Goal: Information Seeking & Learning: Learn about a topic

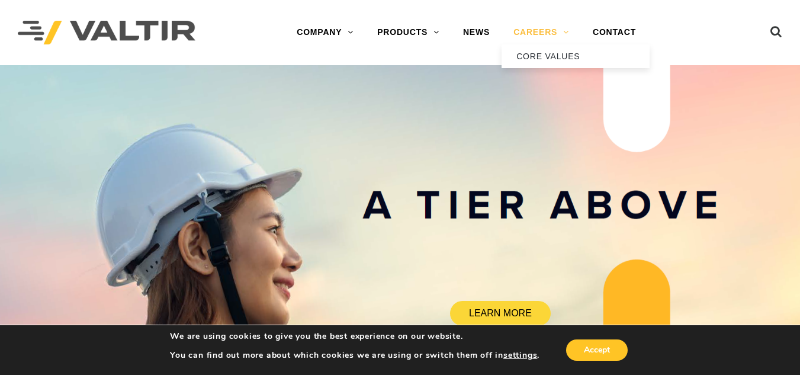
click at [546, 33] on link "CAREERS" at bounding box center [540, 33] width 79 height 24
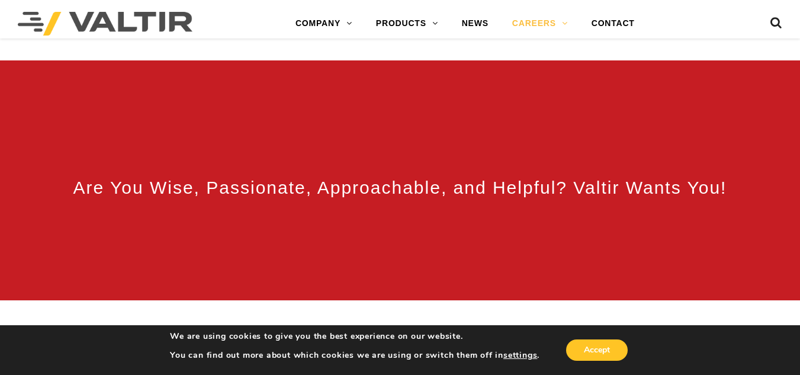
scroll to position [414, 0]
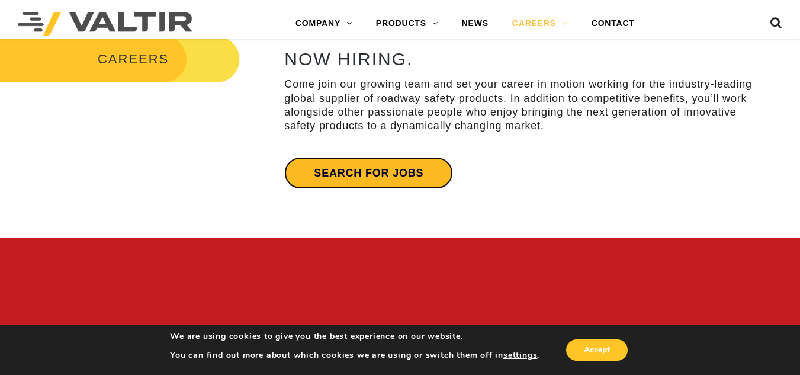
click at [404, 178] on link "Search for jobs" at bounding box center [368, 173] width 169 height 32
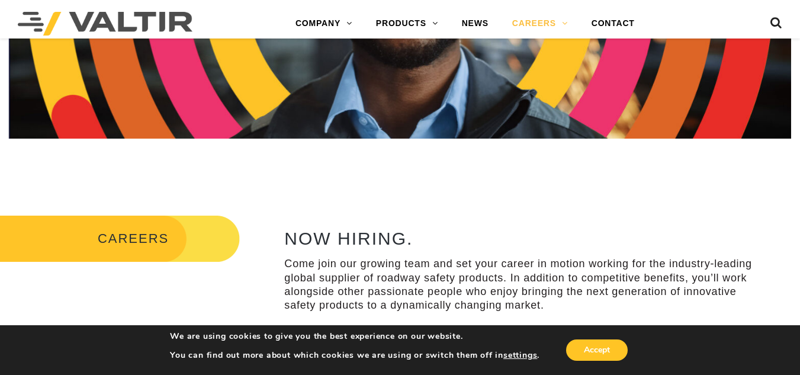
scroll to position [0, 0]
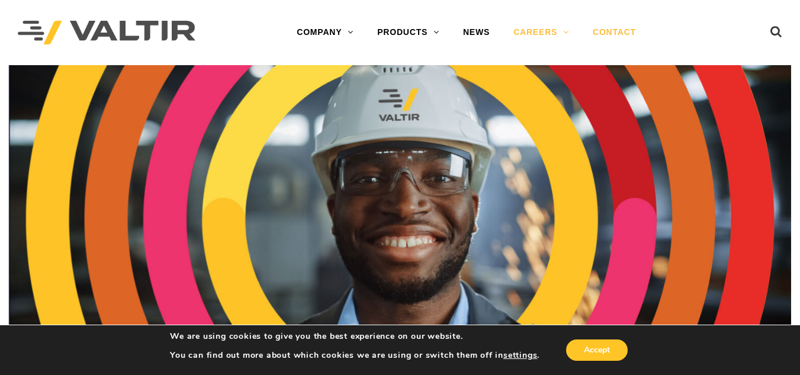
click at [608, 33] on link "CONTACT" at bounding box center [614, 33] width 67 height 24
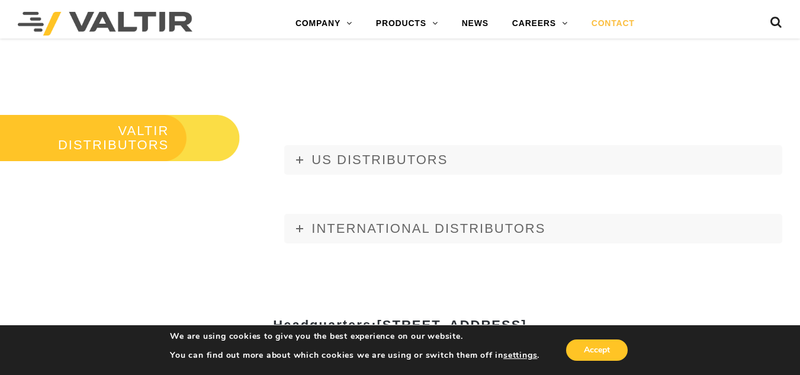
scroll to position [1243, 0]
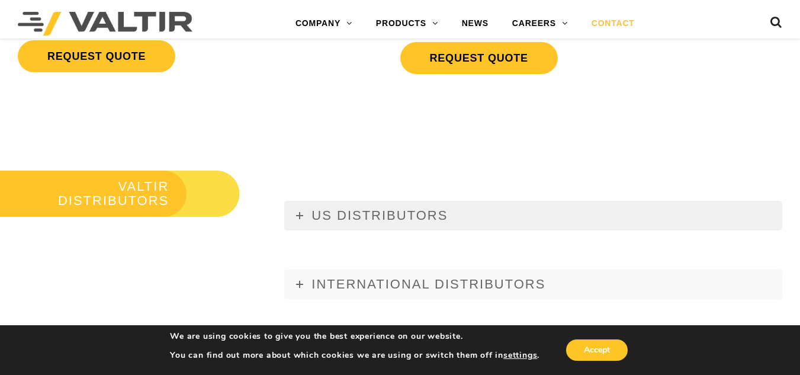
click at [309, 216] on link "US DISTRIBUTORS" at bounding box center [533, 216] width 498 height 30
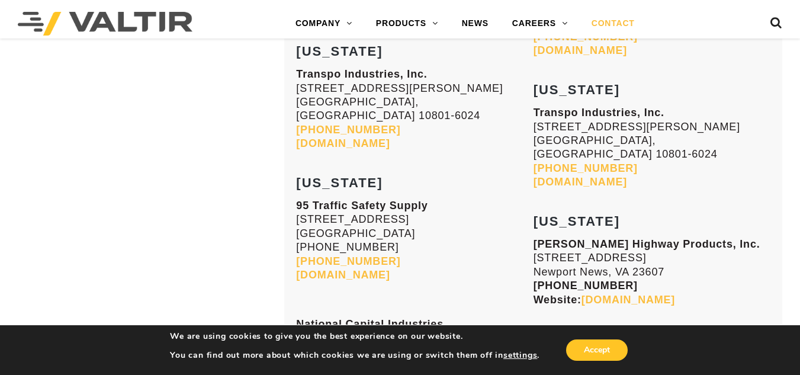
scroll to position [4282, 0]
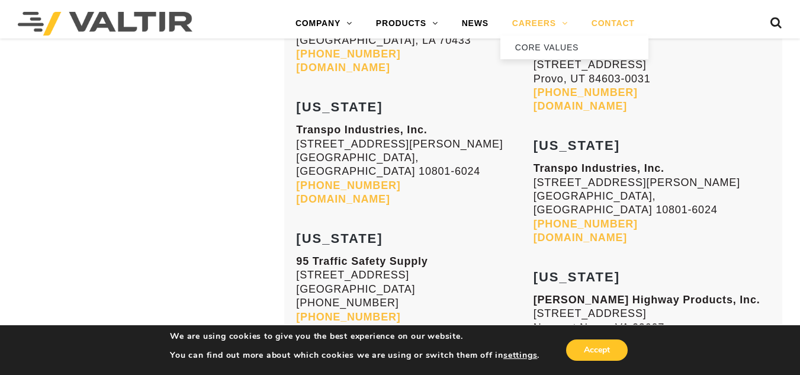
click at [530, 20] on link "CAREERS" at bounding box center [539, 24] width 79 height 24
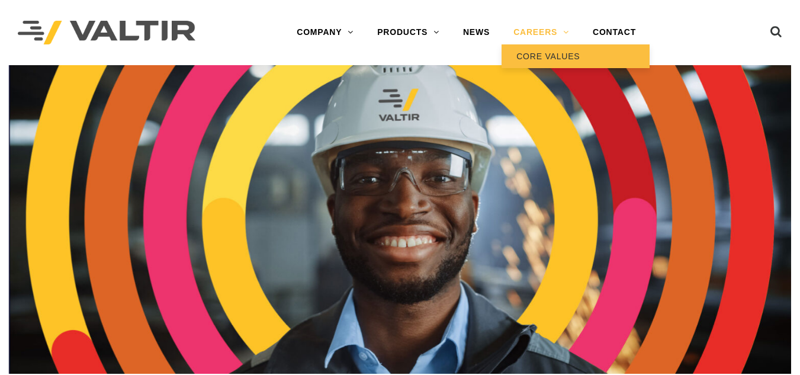
click at [567, 60] on link "CORE VALUES" at bounding box center [575, 56] width 148 height 24
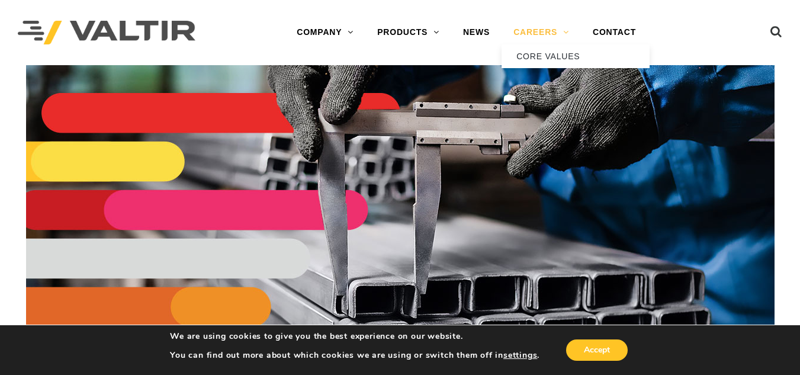
click at [545, 34] on link "CAREERS" at bounding box center [540, 33] width 79 height 24
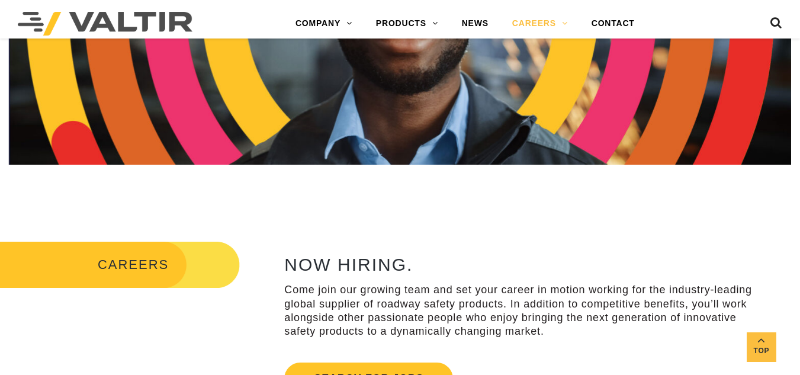
scroll to position [276, 0]
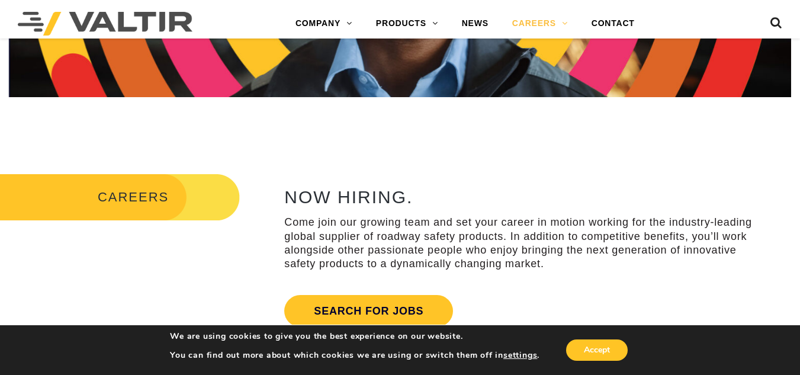
click at [339, 294] on div "Search for jobs" at bounding box center [368, 311] width 169 height 44
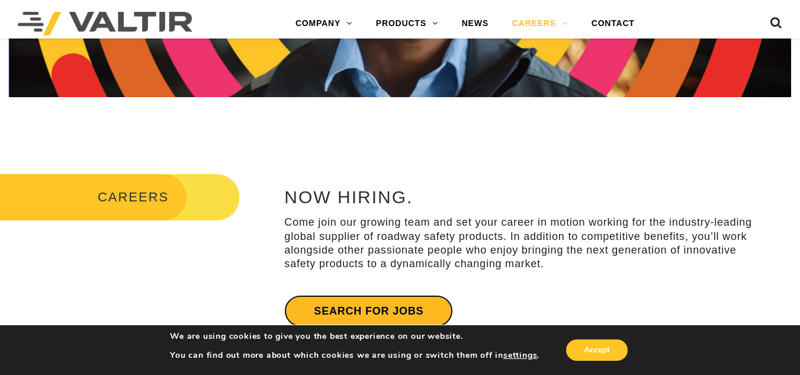
click at [336, 308] on link "Search for jobs" at bounding box center [368, 311] width 169 height 32
